Goal: Navigation & Orientation: Find specific page/section

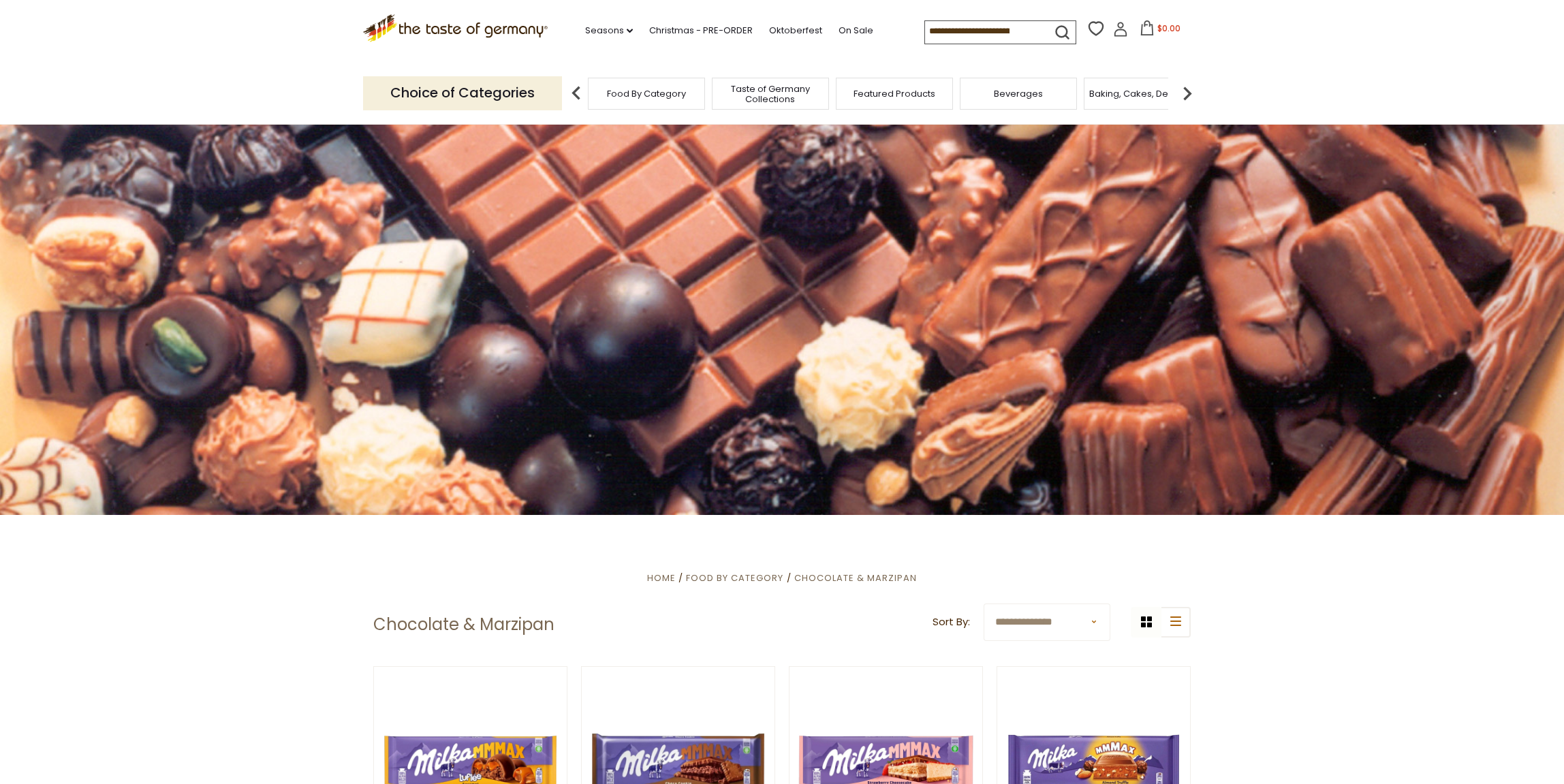
click at [1186, 87] on img at bounding box center [1187, 93] width 27 height 27
click at [1185, 89] on img at bounding box center [1187, 93] width 27 height 27
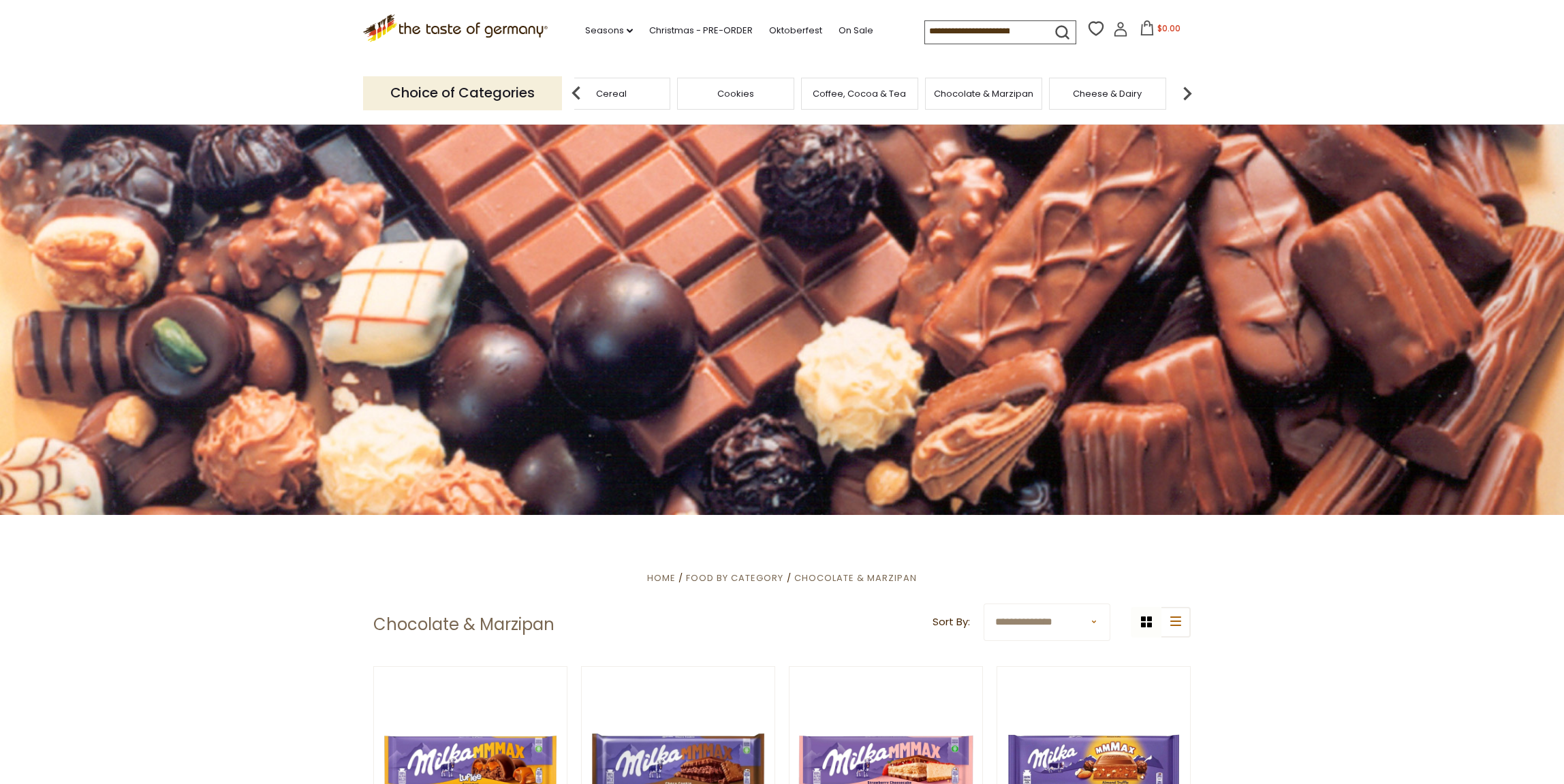
click at [1185, 89] on img at bounding box center [1187, 93] width 27 height 27
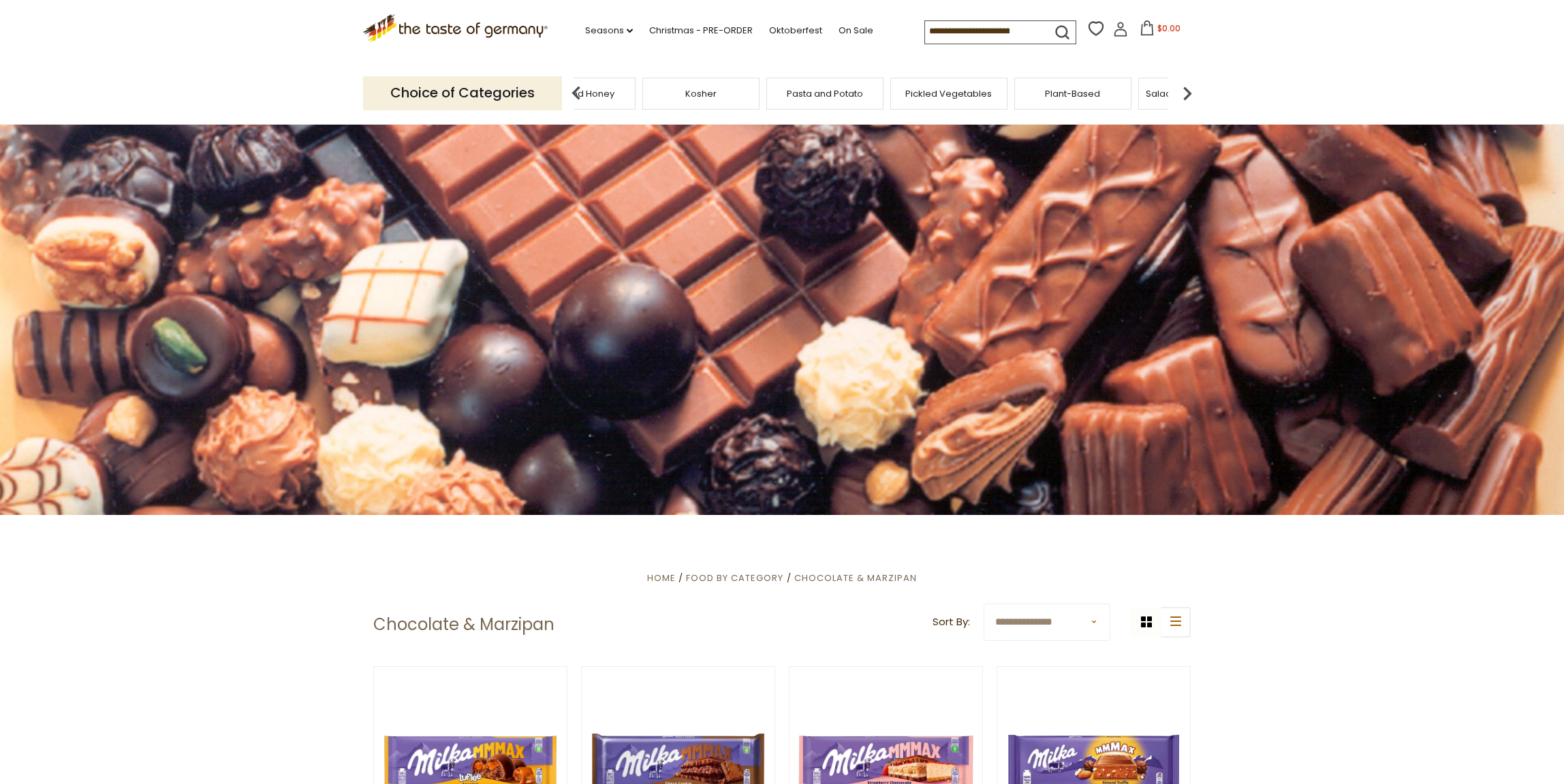
click at [1185, 89] on img at bounding box center [1187, 93] width 27 height 27
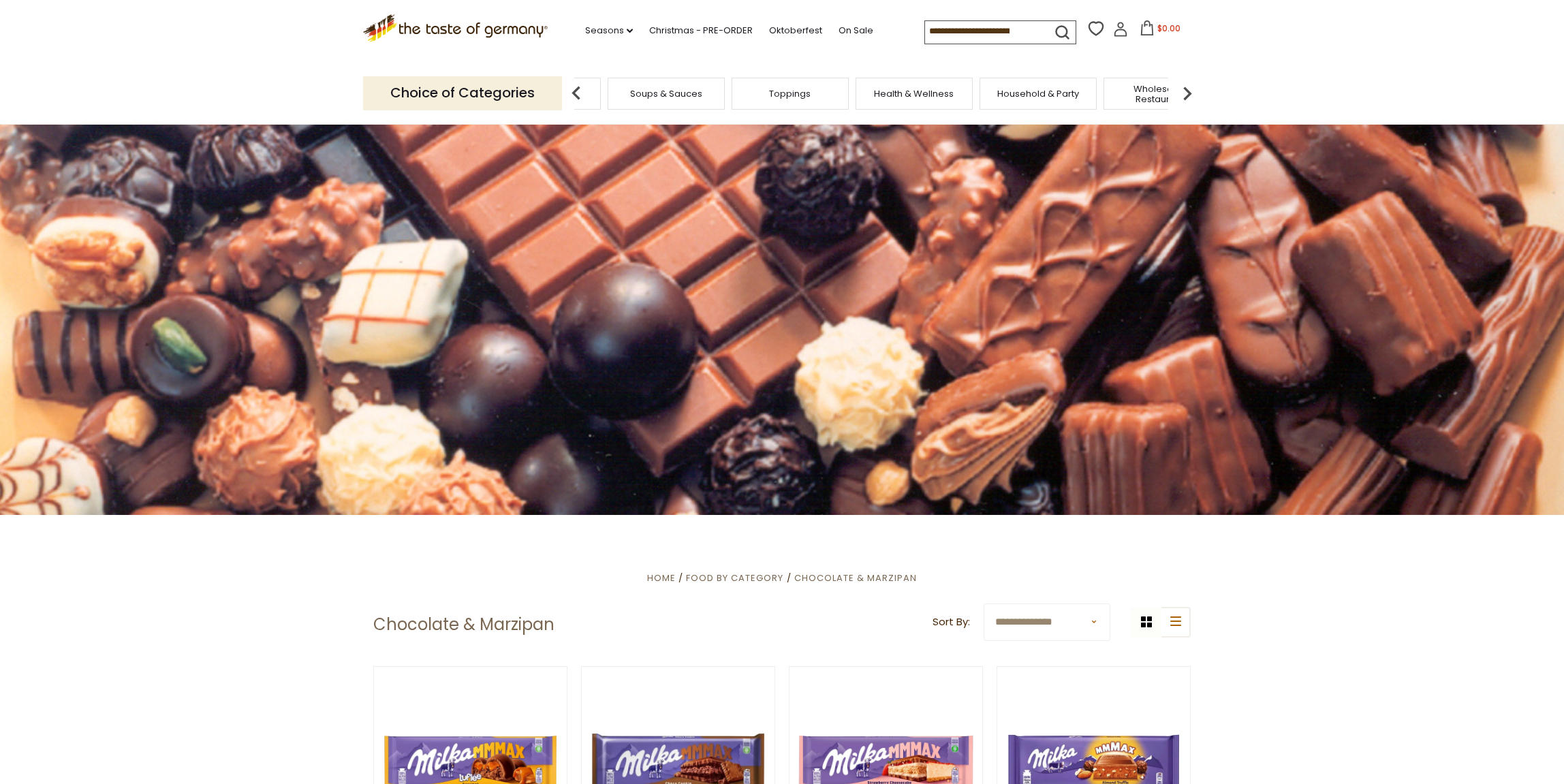
click at [1185, 89] on img at bounding box center [1187, 93] width 27 height 27
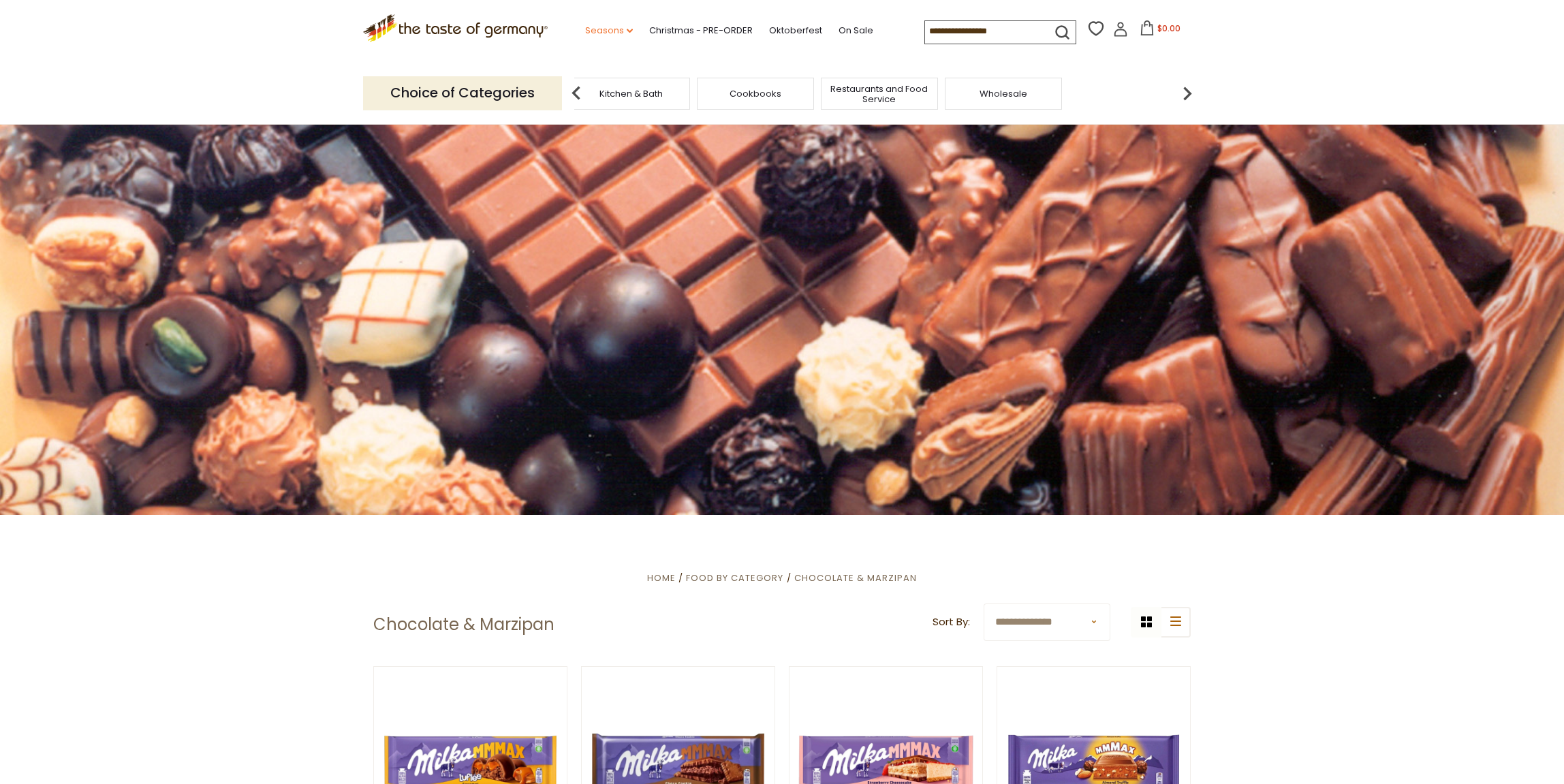
click at [627, 32] on icon "dropdown_arrow" at bounding box center [630, 31] width 6 height 5
